Goal: Information Seeking & Learning: Check status

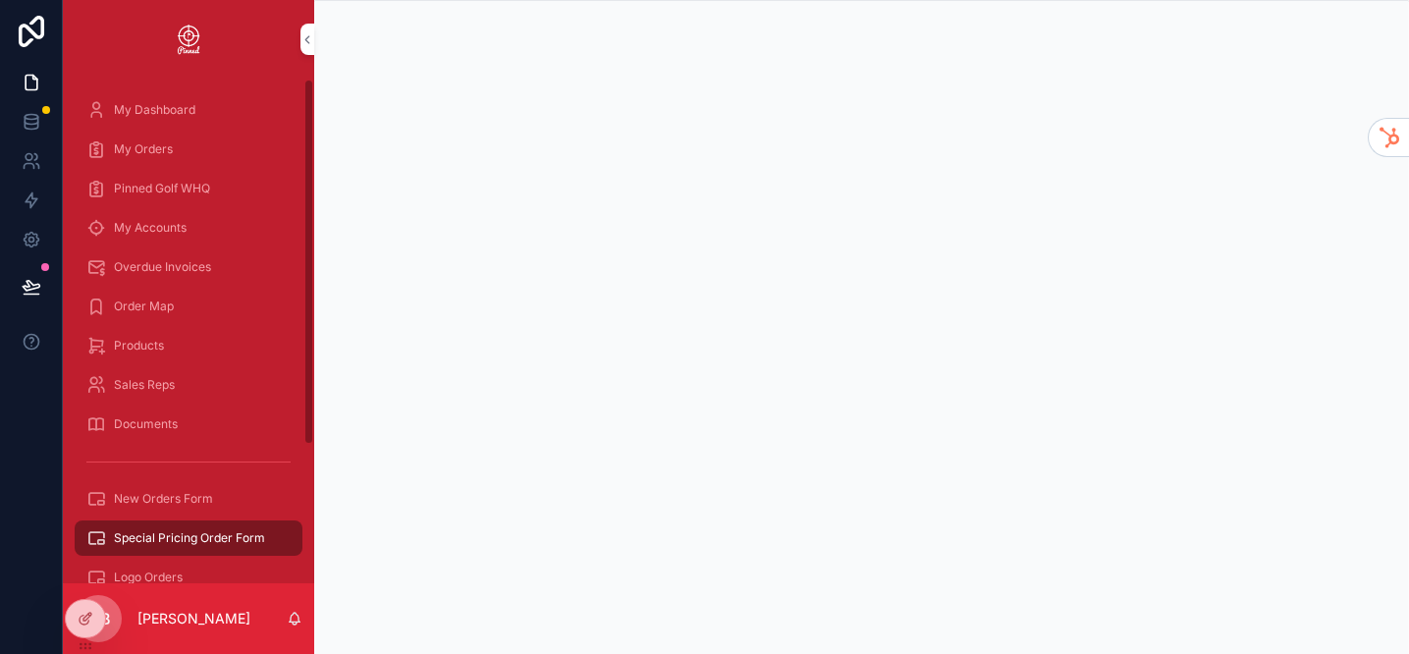
click at [172, 419] on span "Documents" at bounding box center [146, 424] width 64 height 16
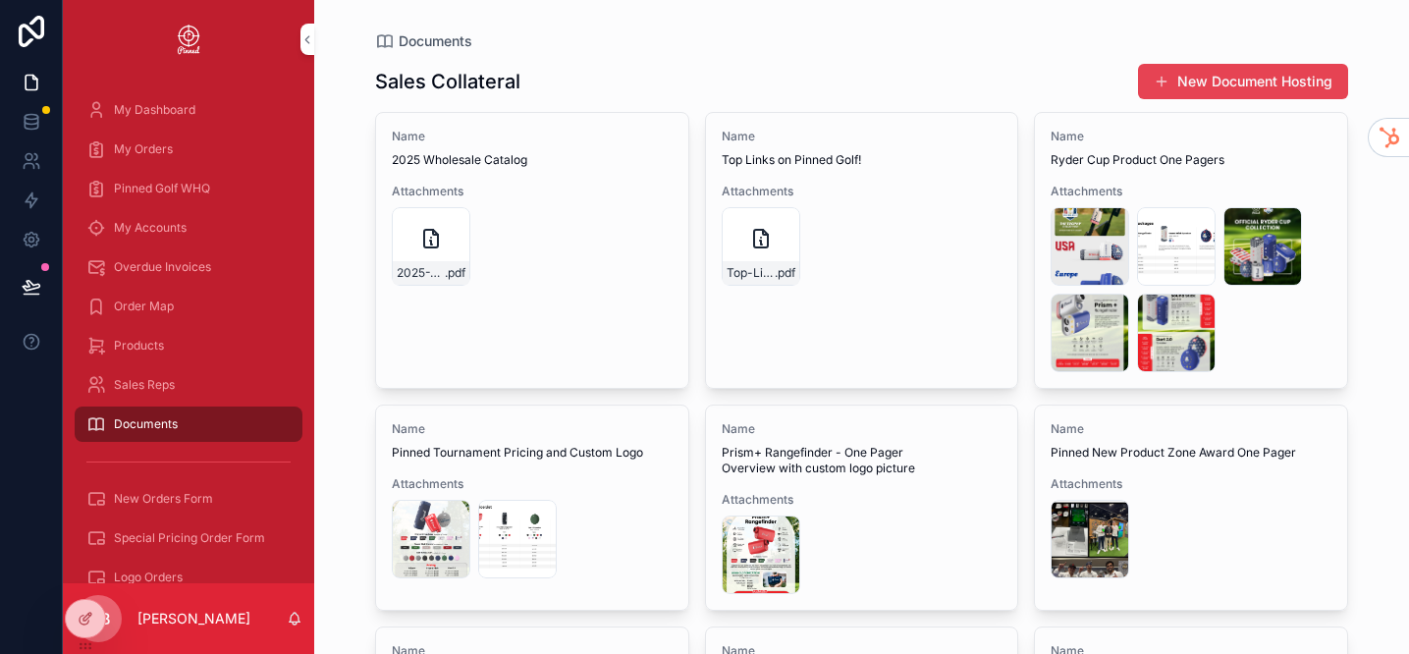
click at [693, 396] on div "Name 2025 Wholesale Catalog Attachments 2025-Wholesale-Booklet .pdf Name Top Li…" at bounding box center [861, 642] width 973 height 1060
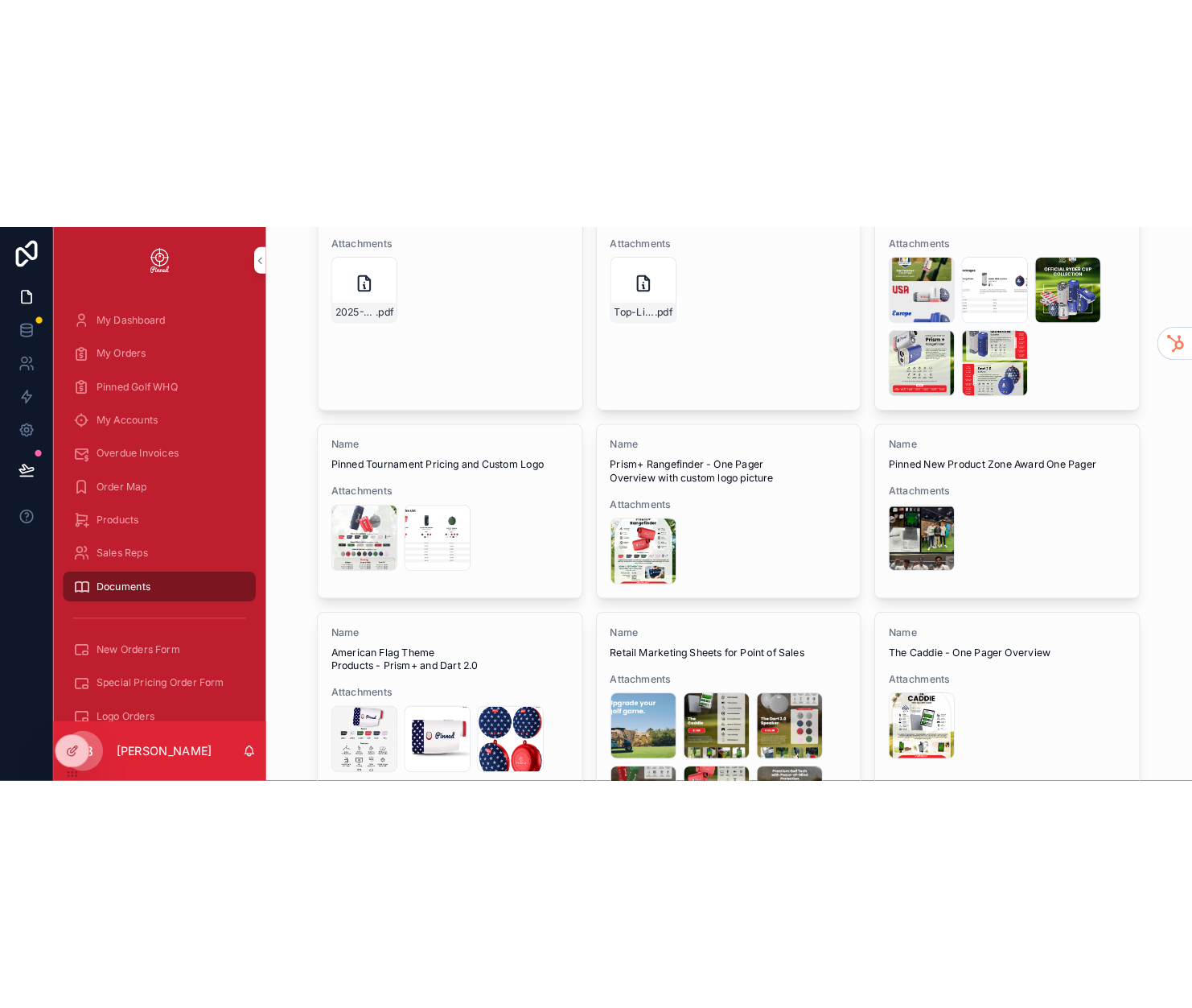
scroll to position [234, 0]
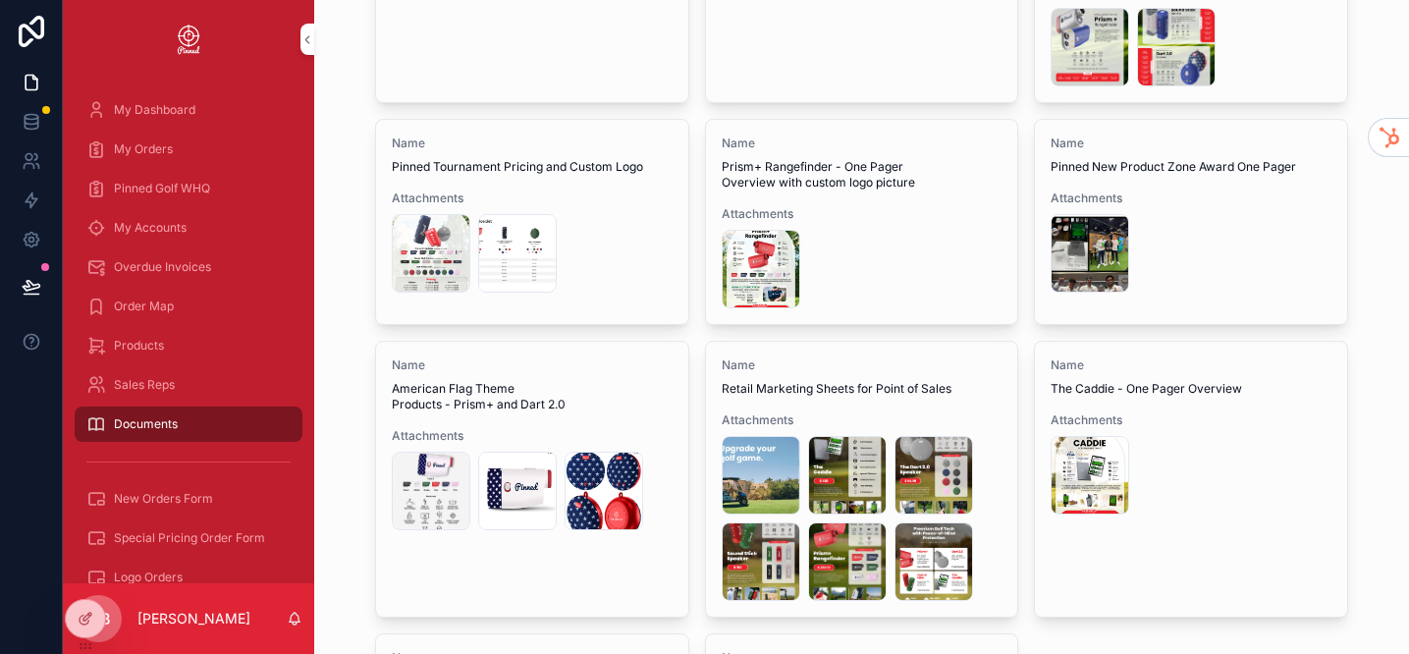
click at [923, 554] on div "Pinned-Golf-Countertop-Flyer-(1) .jpg" at bounding box center [934, 561] width 79 height 79
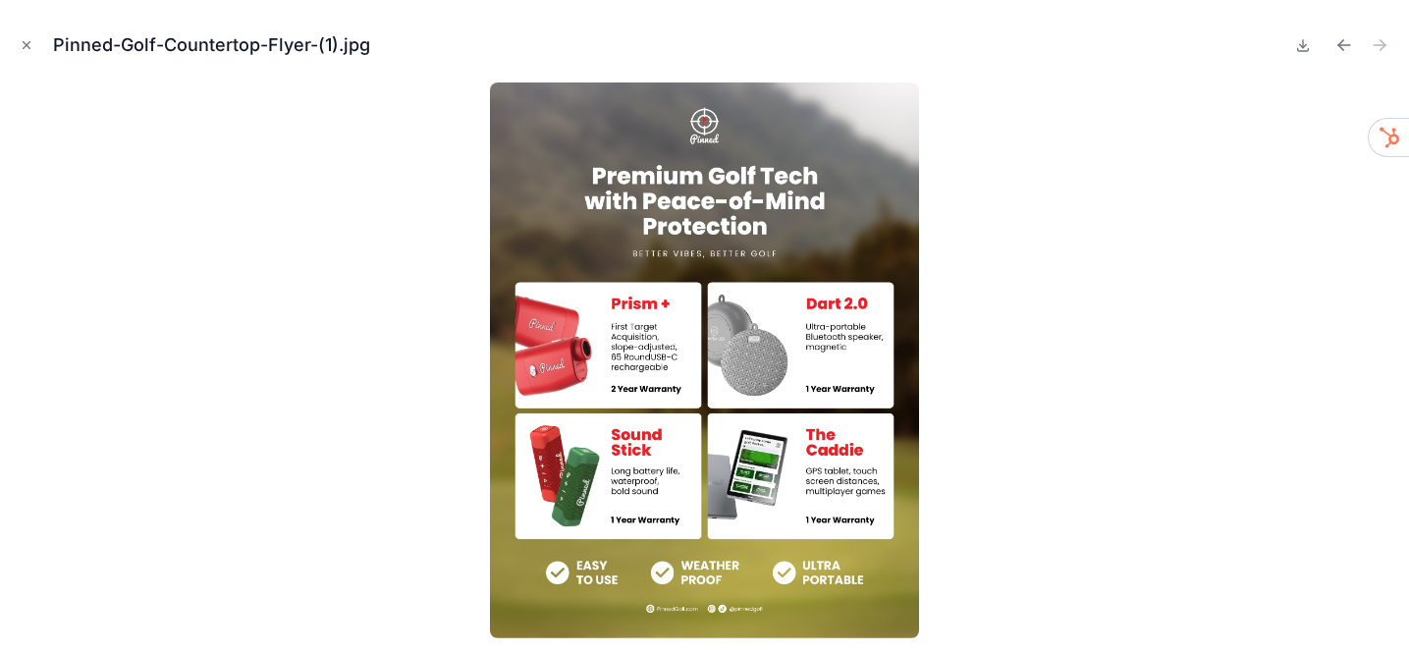
click at [41, 54] on div "Pinned-Golf-Countertop-Flyer-(1).jpg" at bounding box center [705, 45] width 1378 height 59
click at [28, 46] on icon "Close modal" at bounding box center [27, 45] width 14 height 14
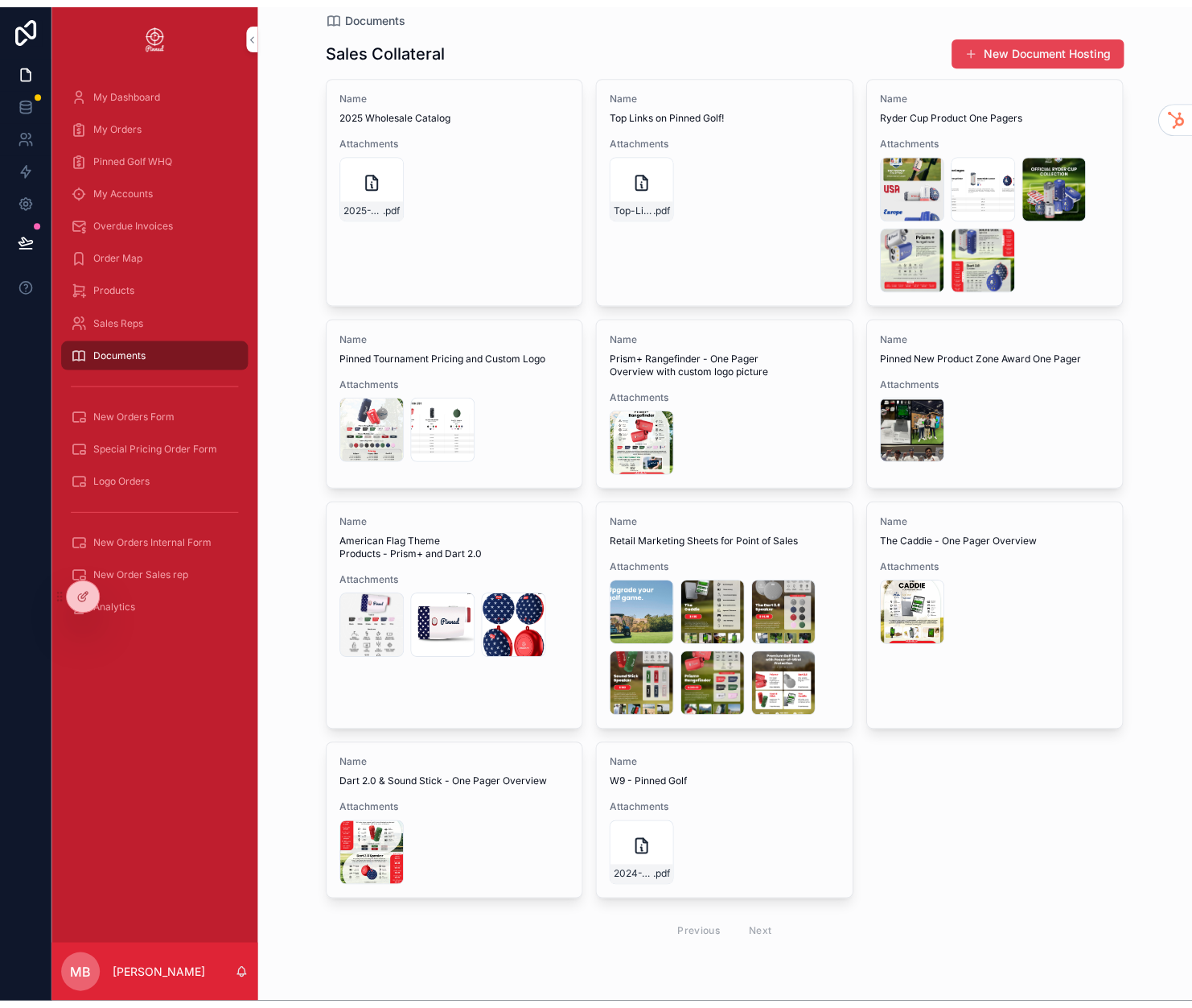
scroll to position [4, 0]
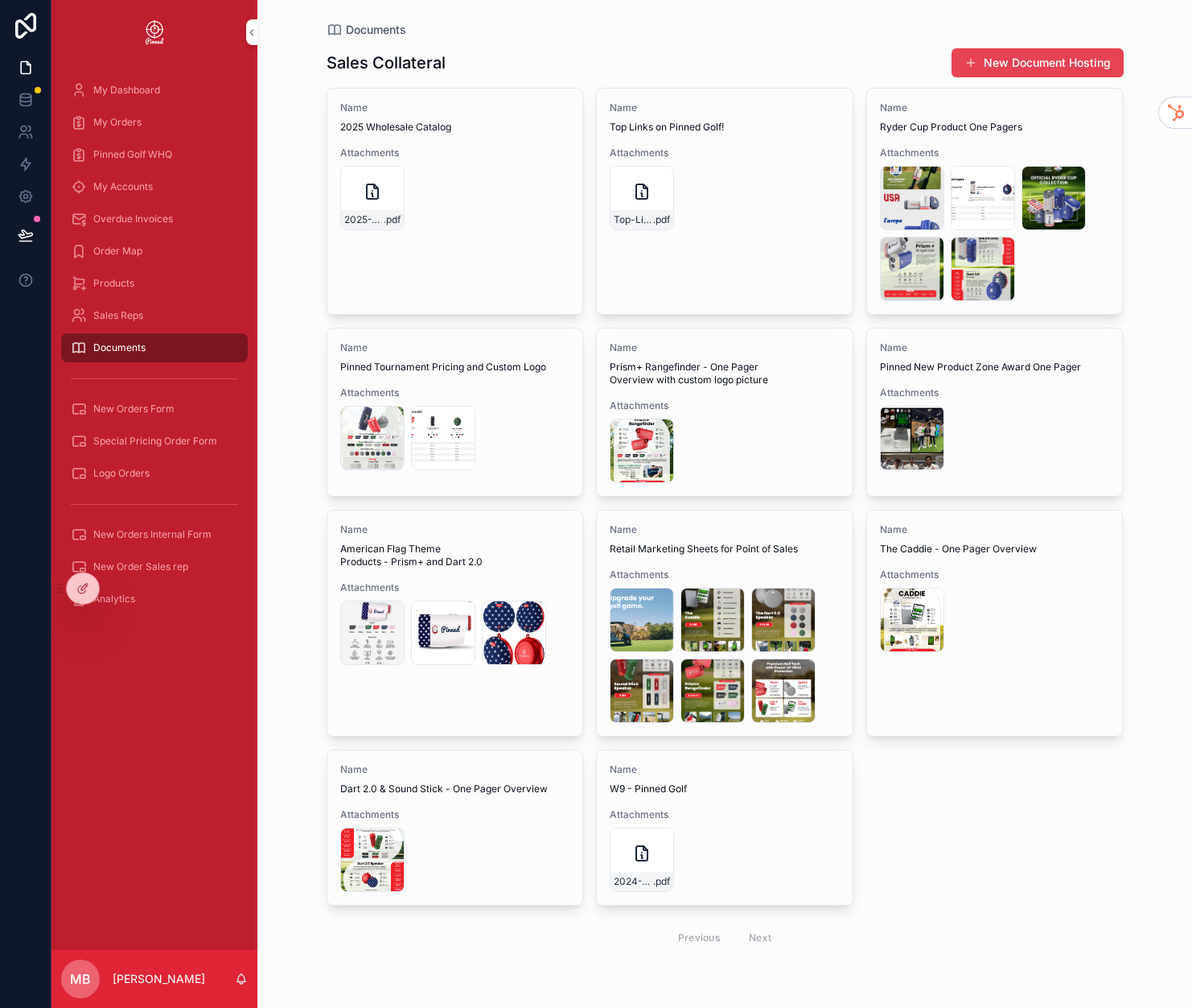
click at [143, 210] on div "Overdue Invoices" at bounding box center [154, 218] width 167 height 25
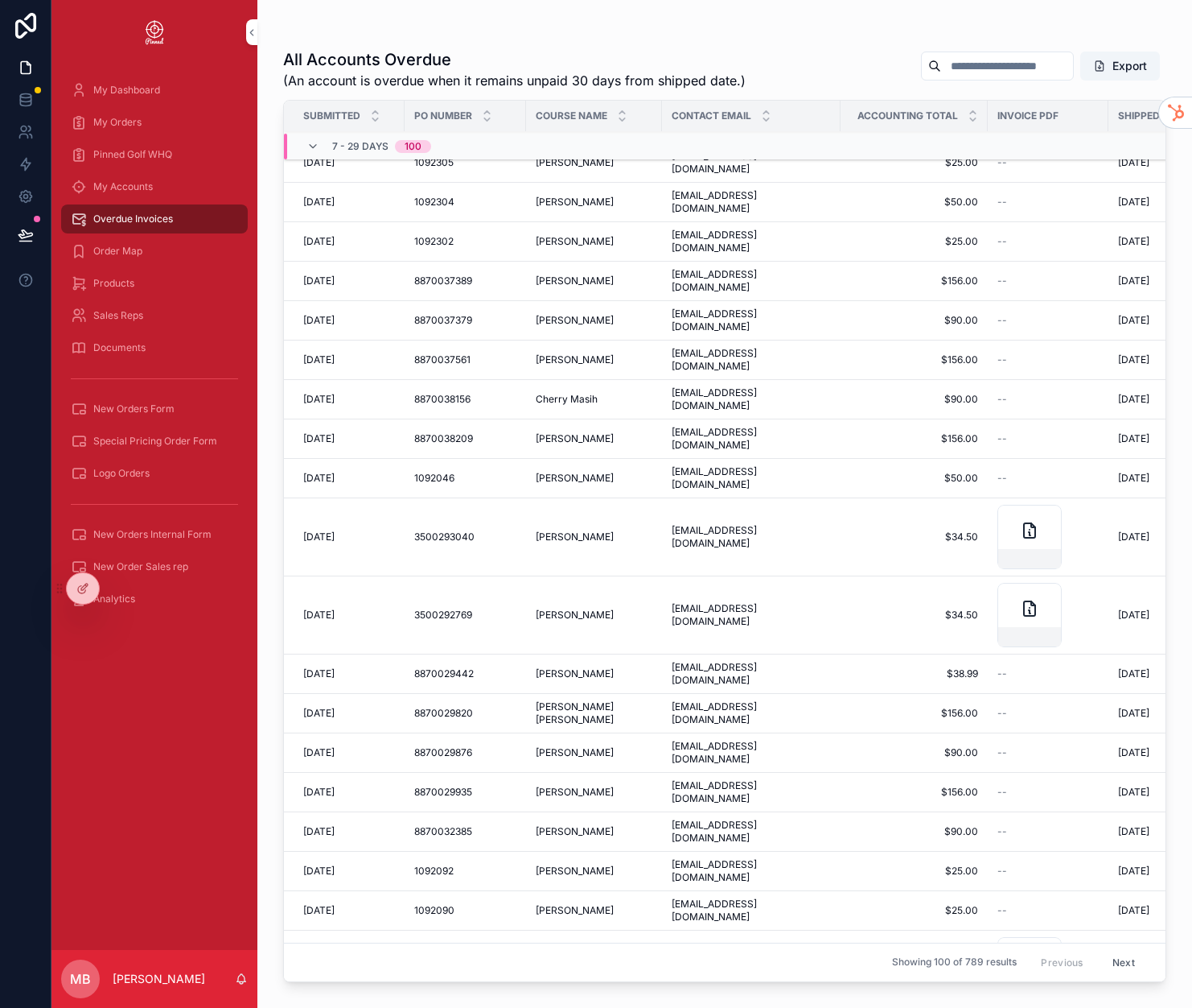
scroll to position [18, 0]
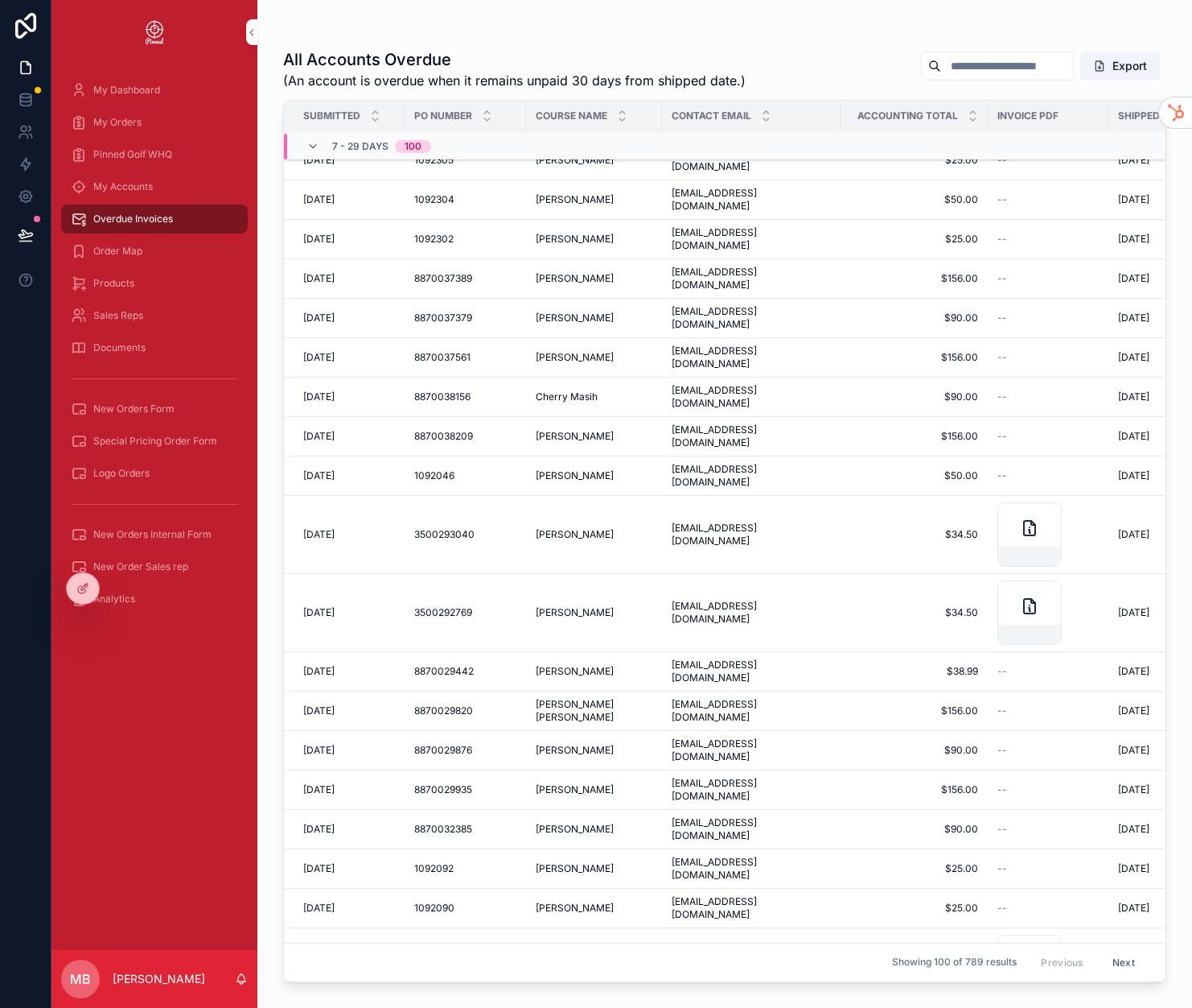
click at [475, 316] on td "8870037379 8870037379" at bounding box center [465, 318] width 121 height 39
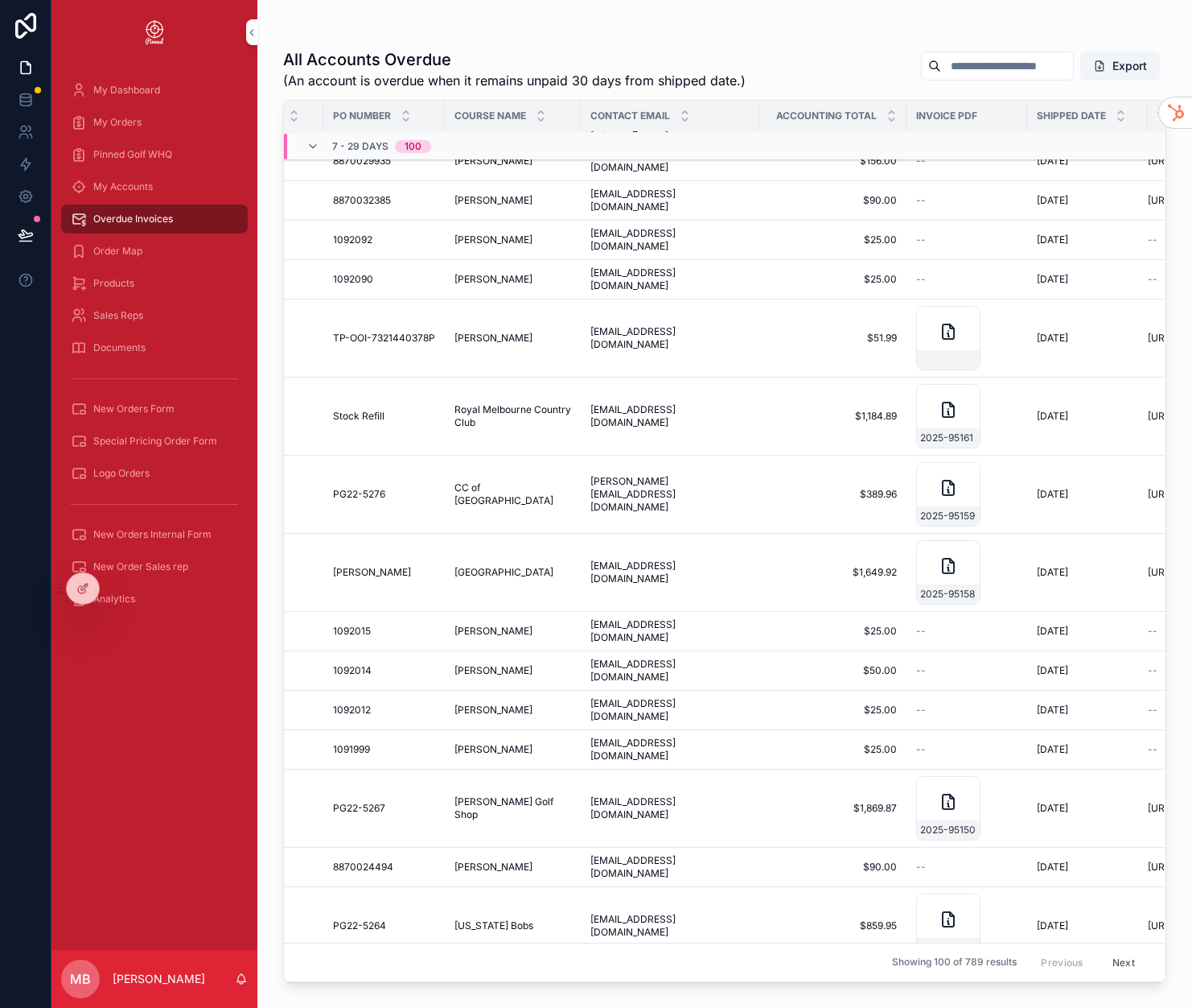
scroll to position [643, 0]
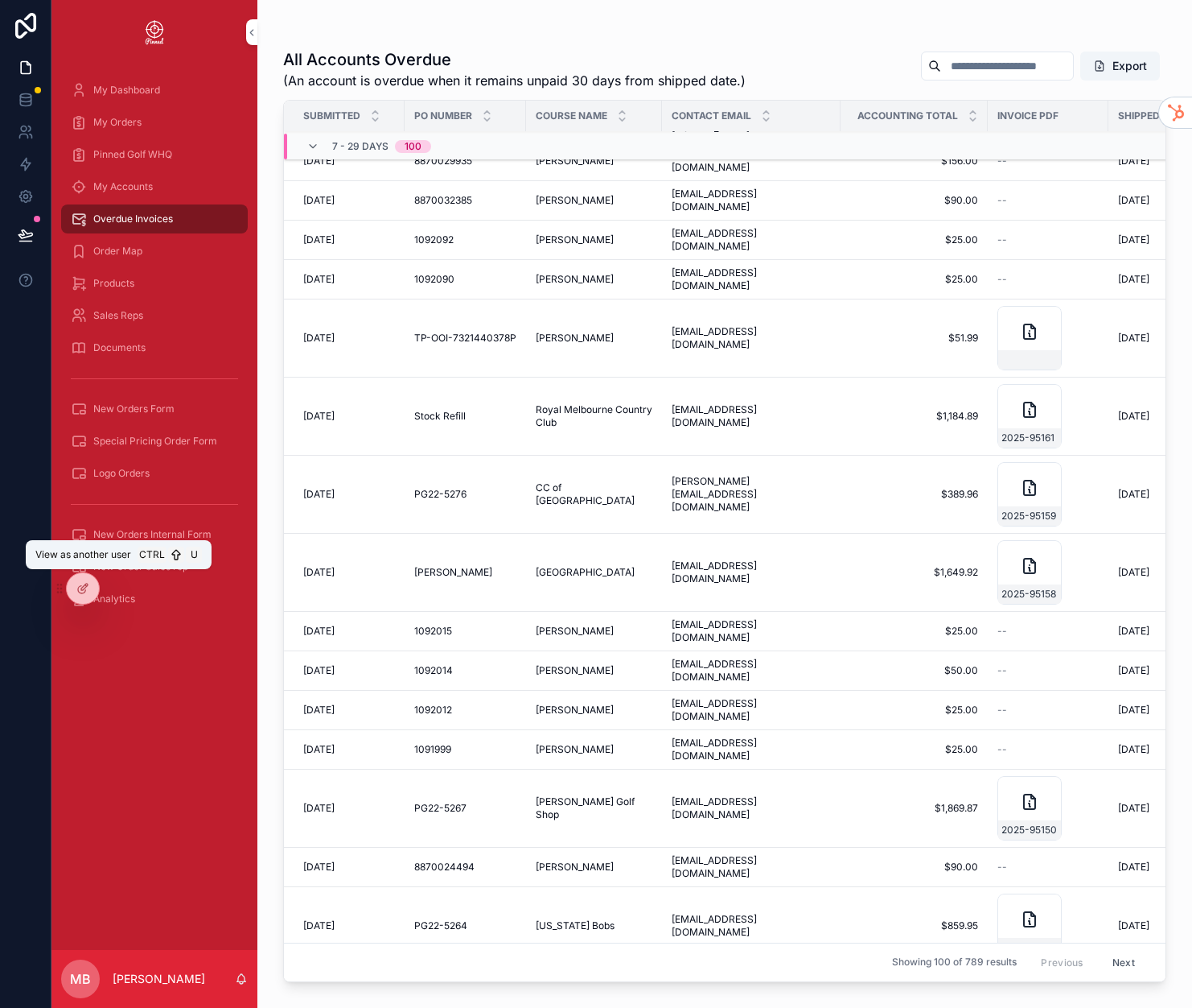
click at [0, 0] on icon at bounding box center [0, 0] width 0 height 0
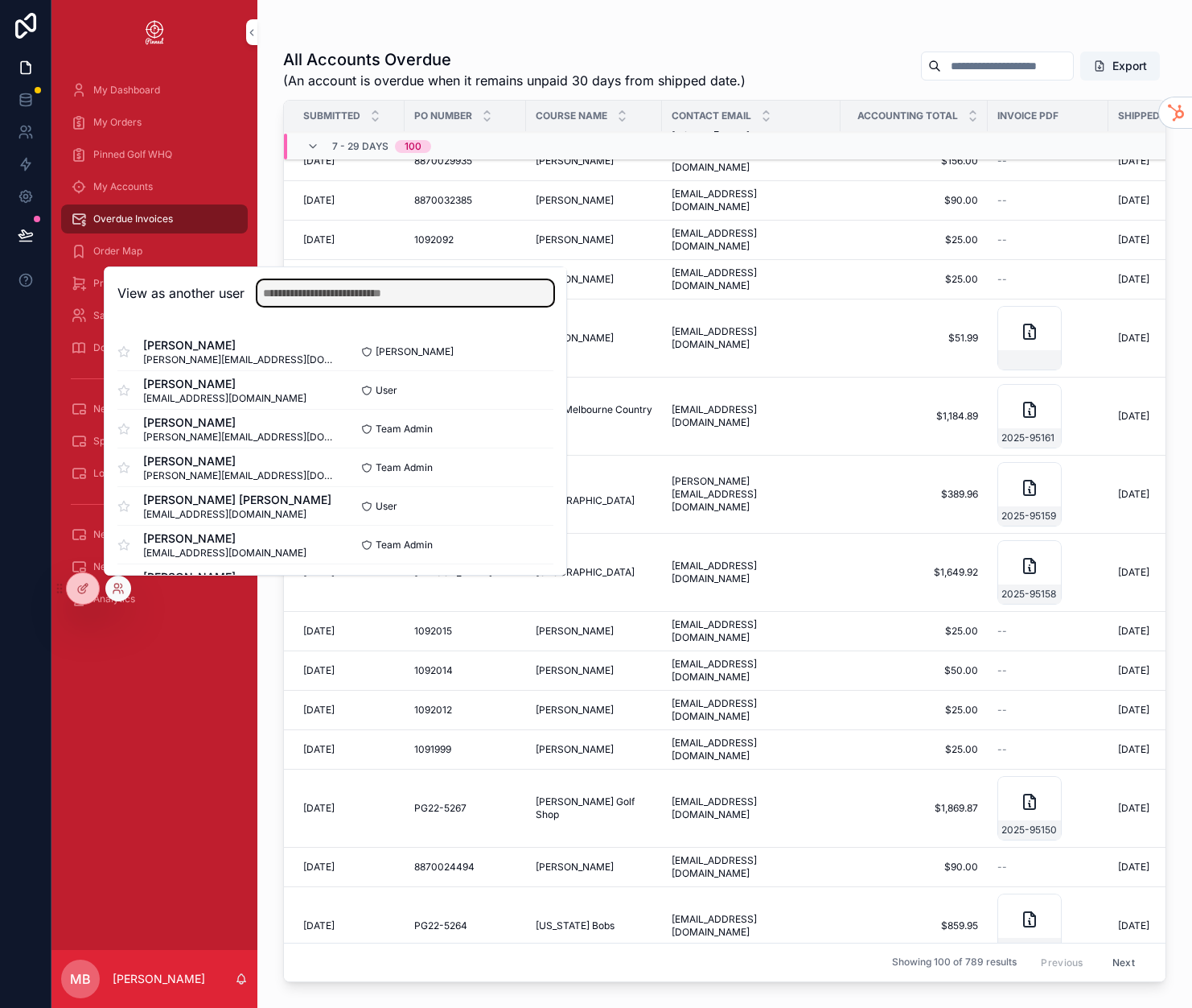
click at [335, 300] on input "text" at bounding box center [405, 293] width 296 height 25
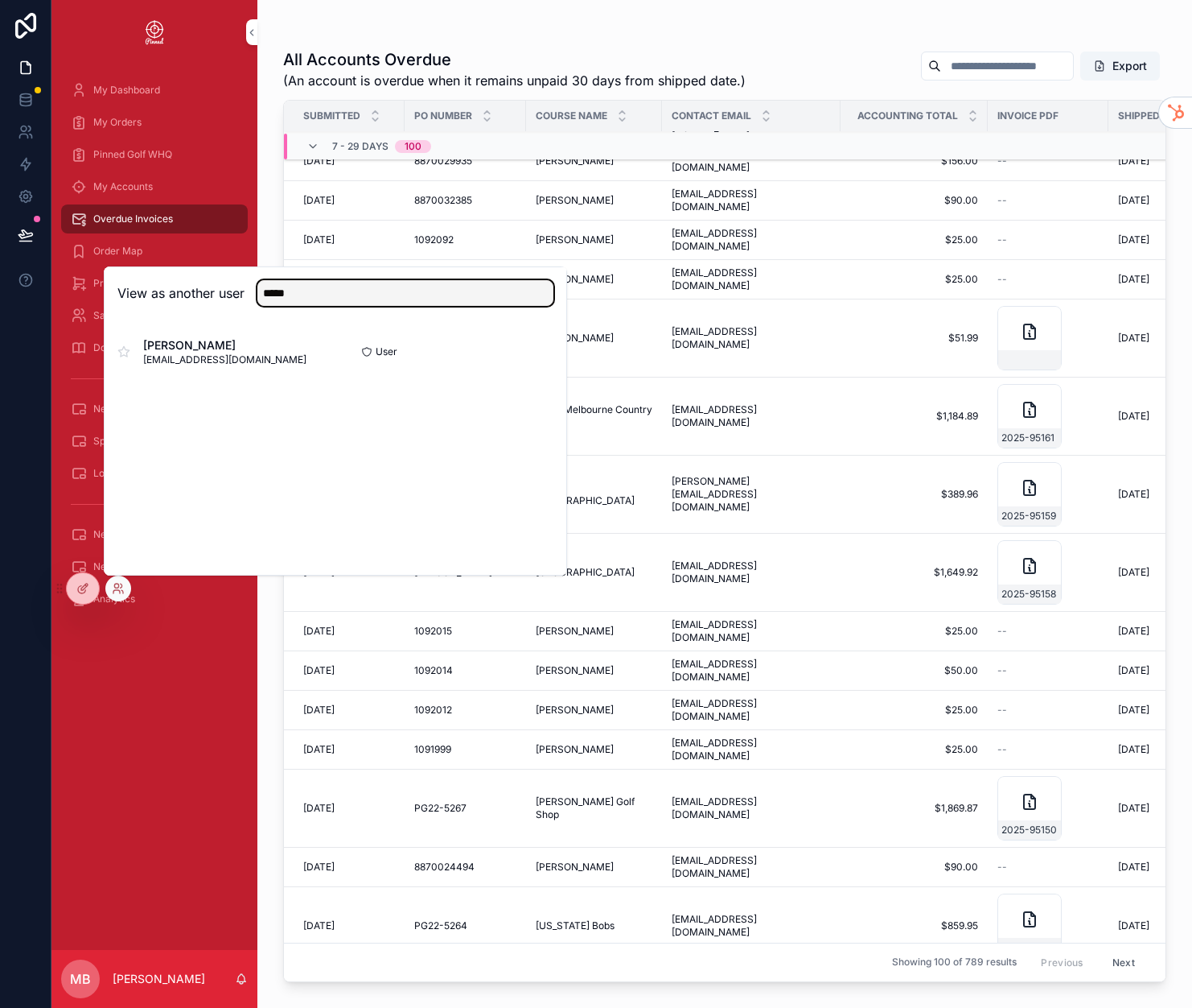
type input "*****"
click at [0, 0] on button "Select" at bounding box center [0, 0] width 0 height 0
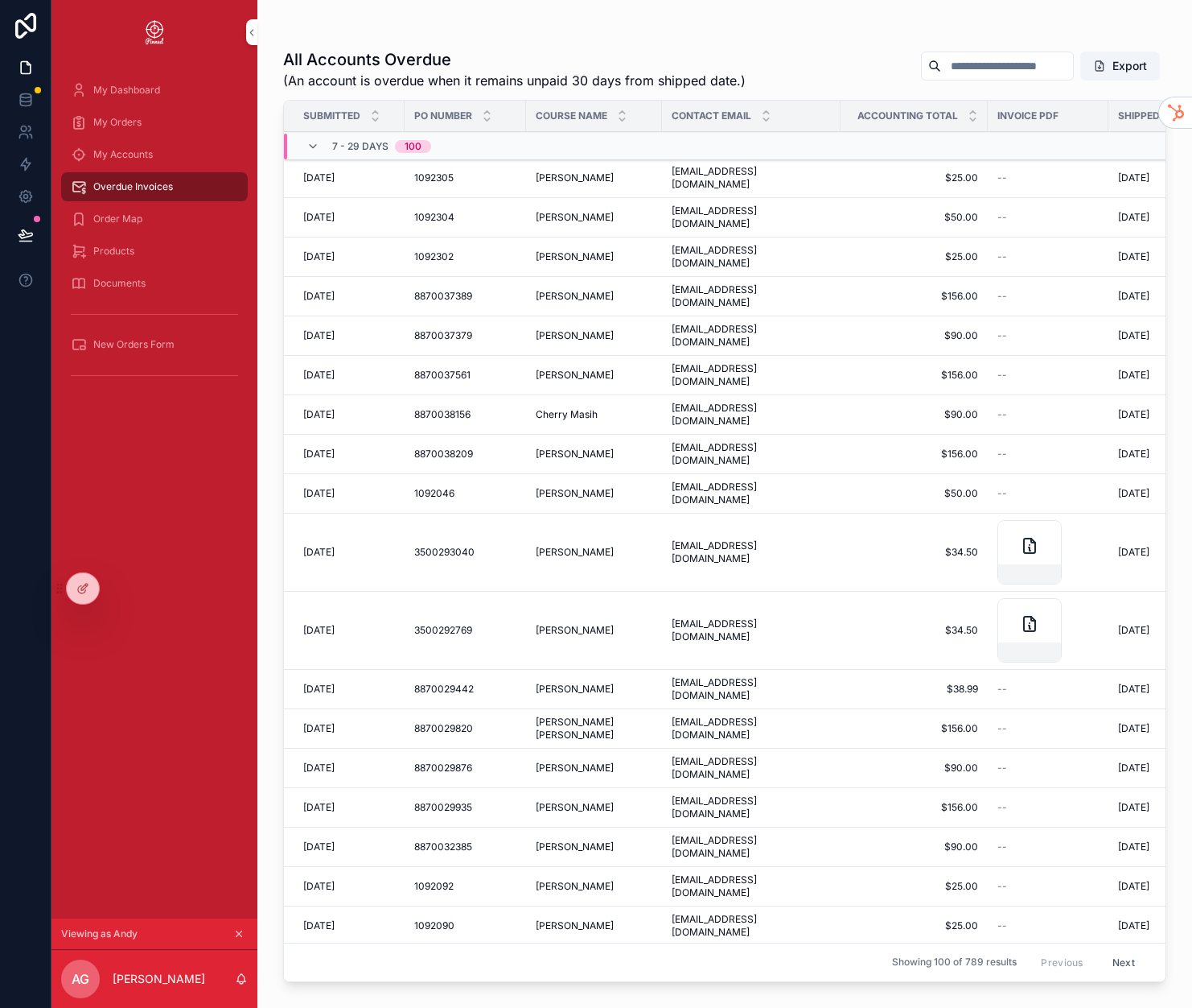
click at [150, 181] on span "Overdue Invoices" at bounding box center [133, 187] width 79 height 13
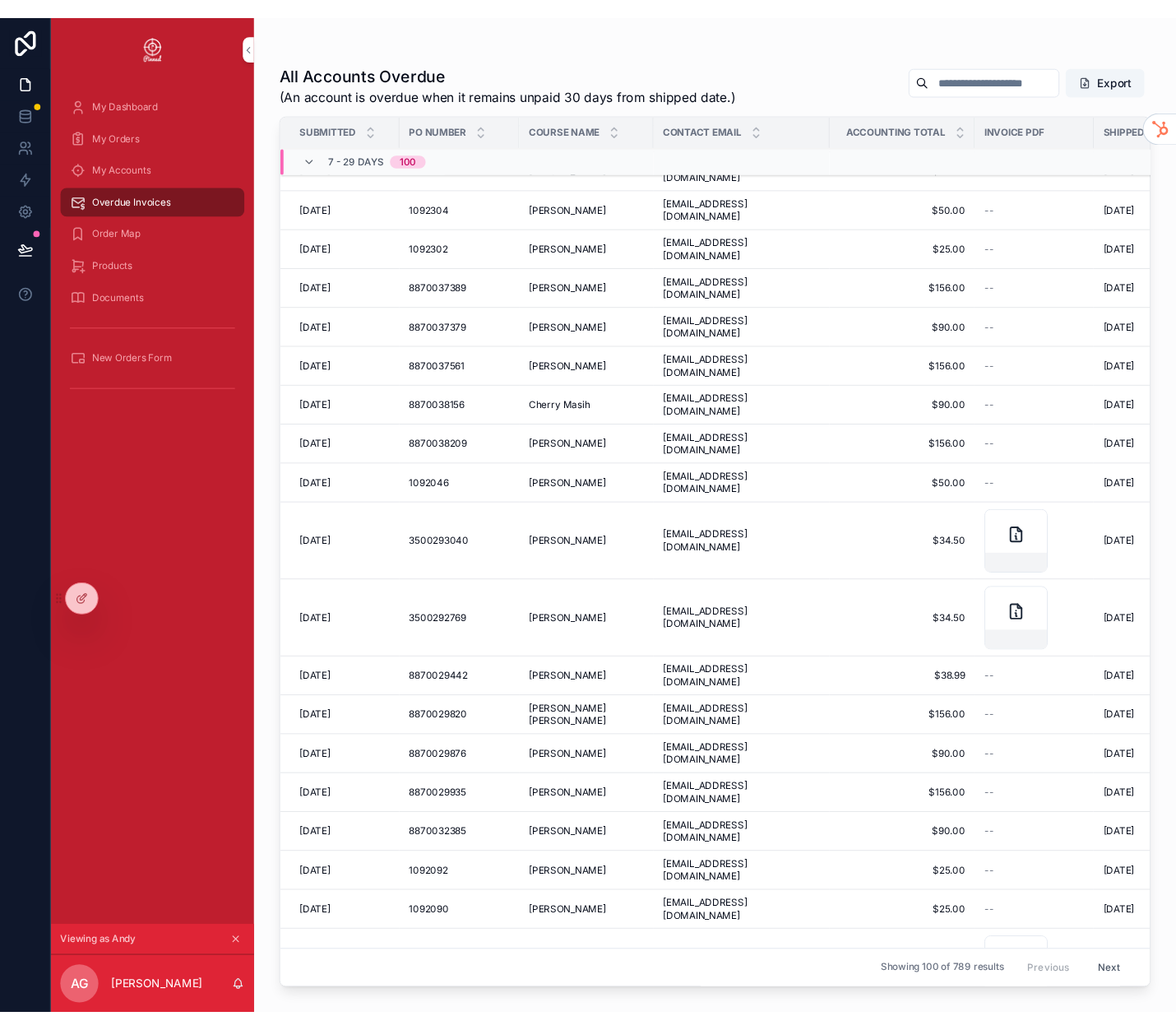
scroll to position [14, 0]
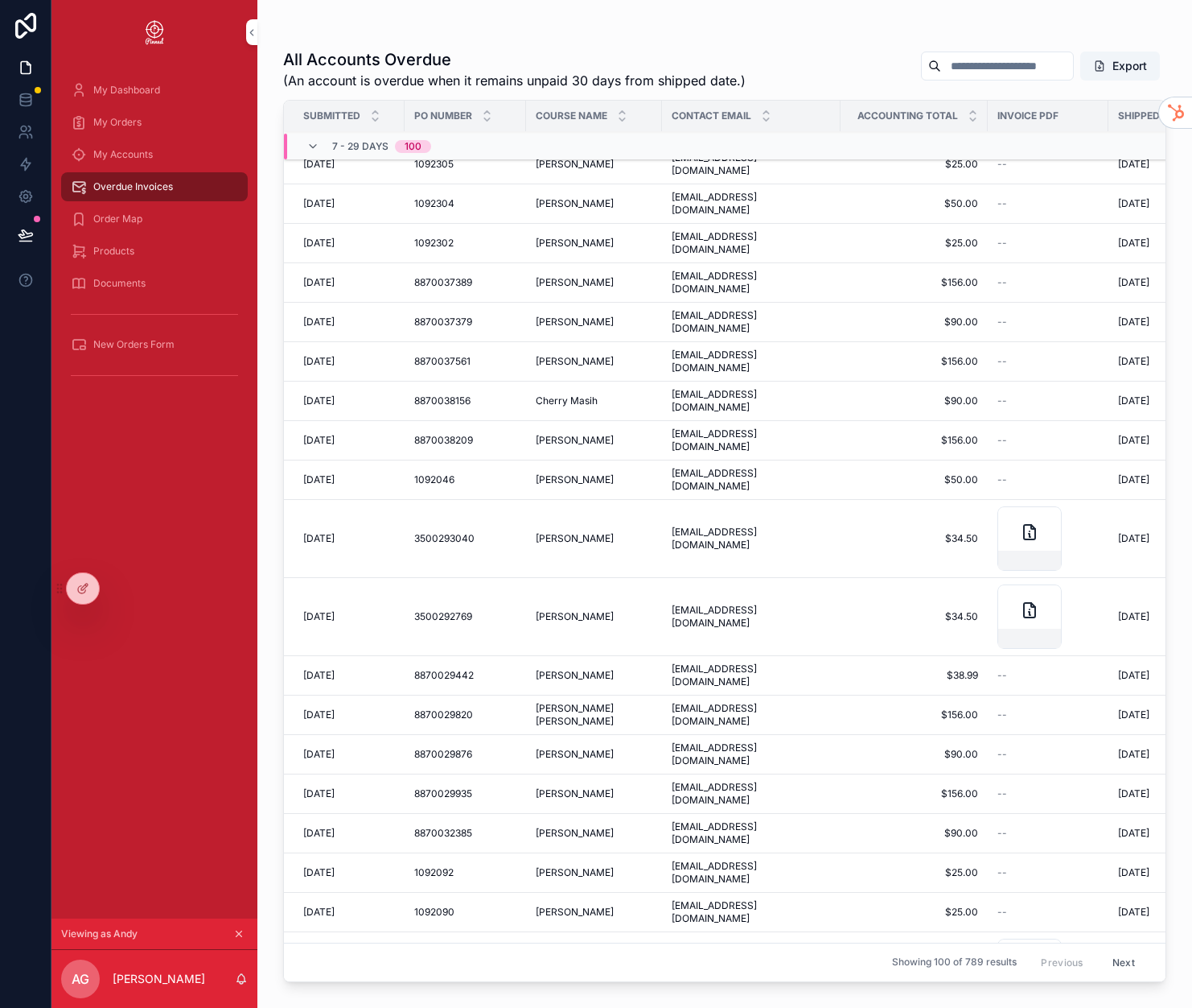
click at [980, 65] on input "scrollable content" at bounding box center [1007, 66] width 132 height 22
type input "**********"
